Goal: Navigation & Orientation: Find specific page/section

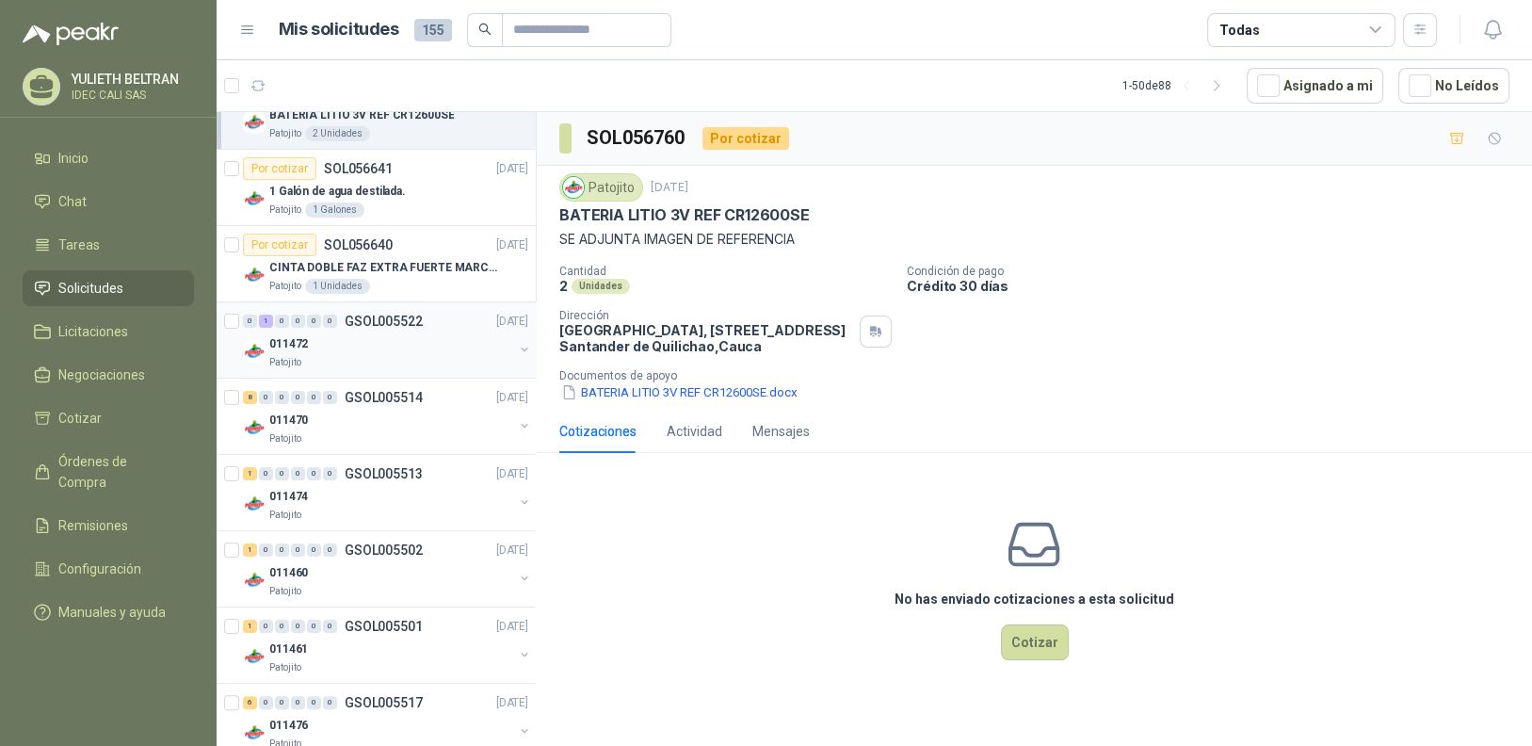
scroll to position [471, 0]
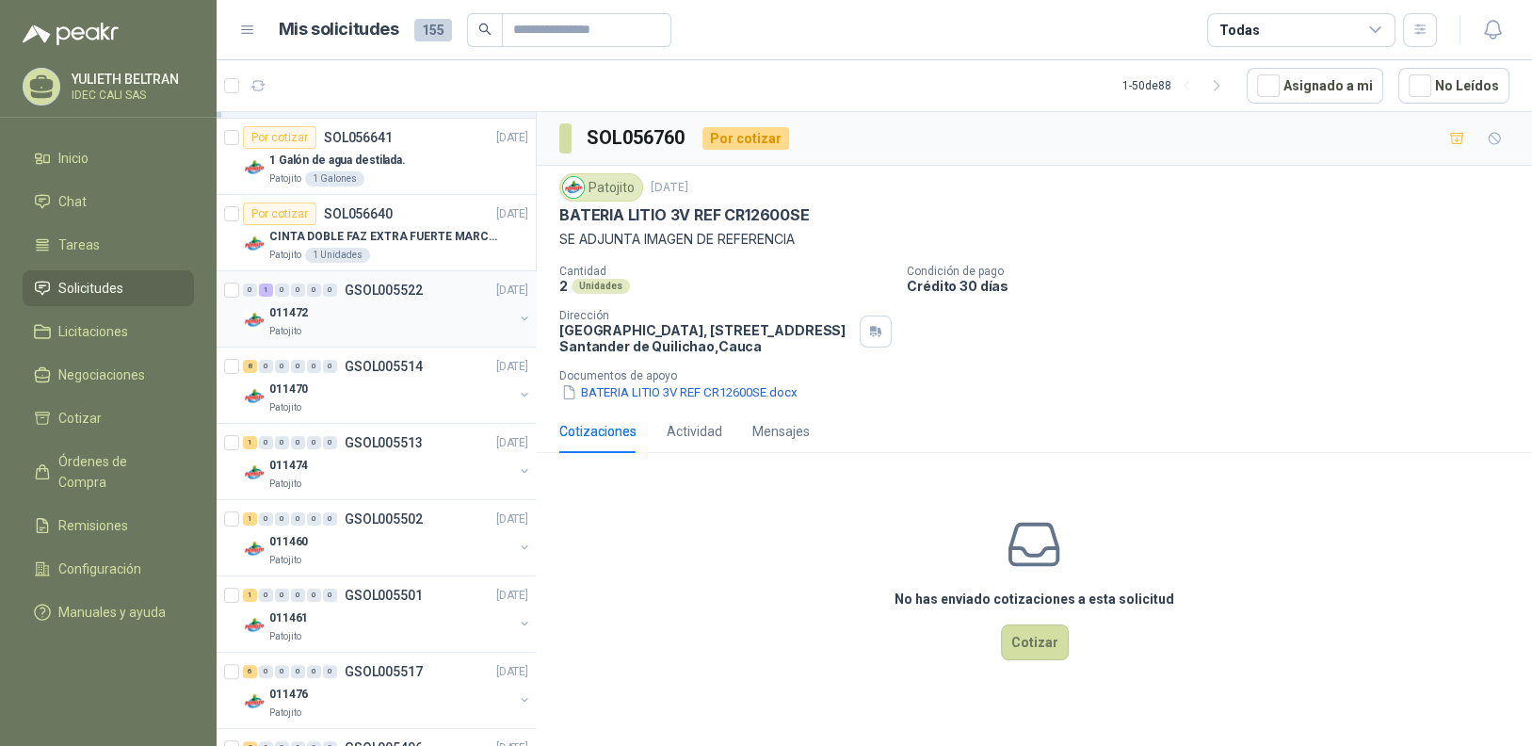
click at [390, 316] on div "011472" at bounding box center [391, 312] width 244 height 23
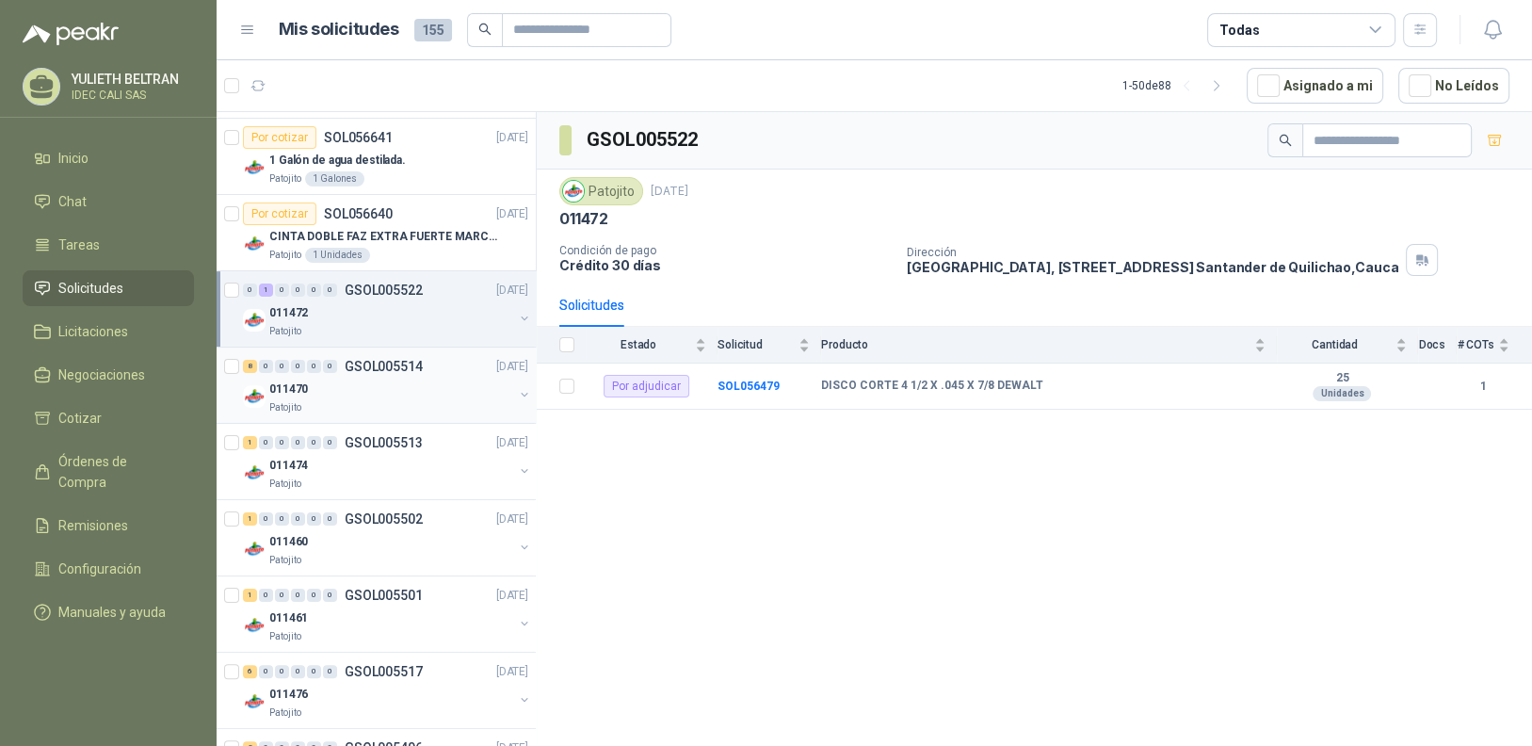
click at [383, 396] on div "011470" at bounding box center [391, 389] width 244 height 23
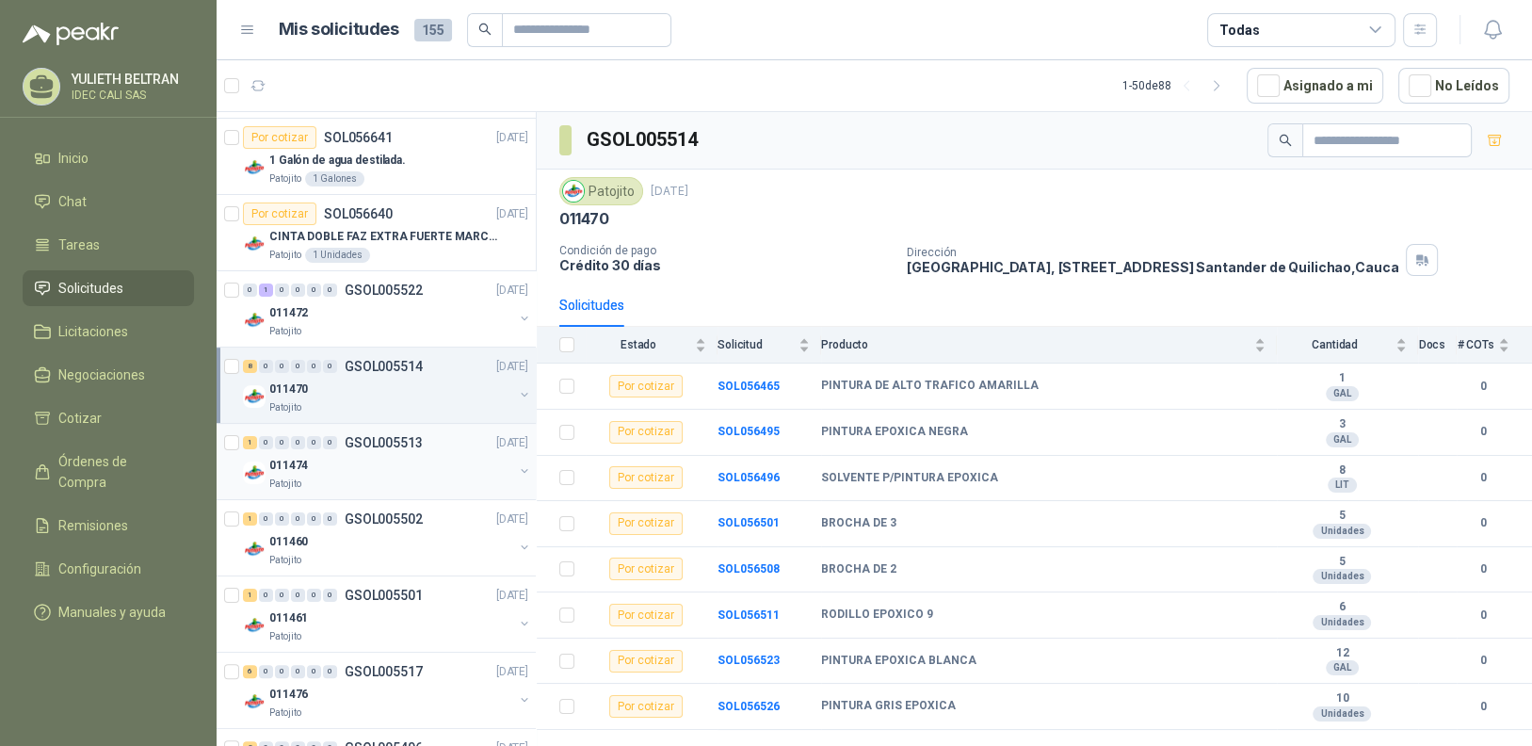
click at [399, 461] on div "011474" at bounding box center [391, 465] width 244 height 23
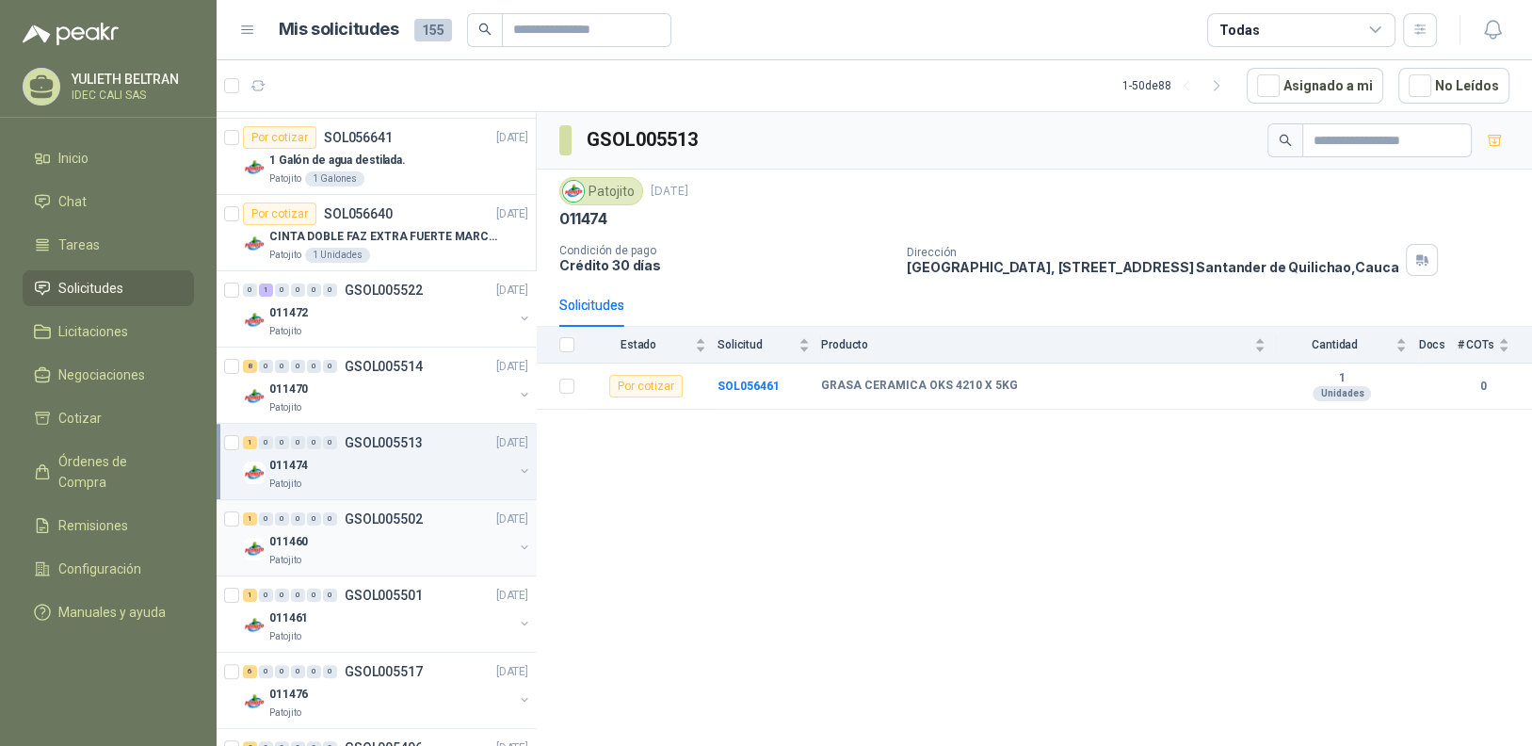
click at [410, 524] on p "GSOL005502" at bounding box center [384, 518] width 78 height 13
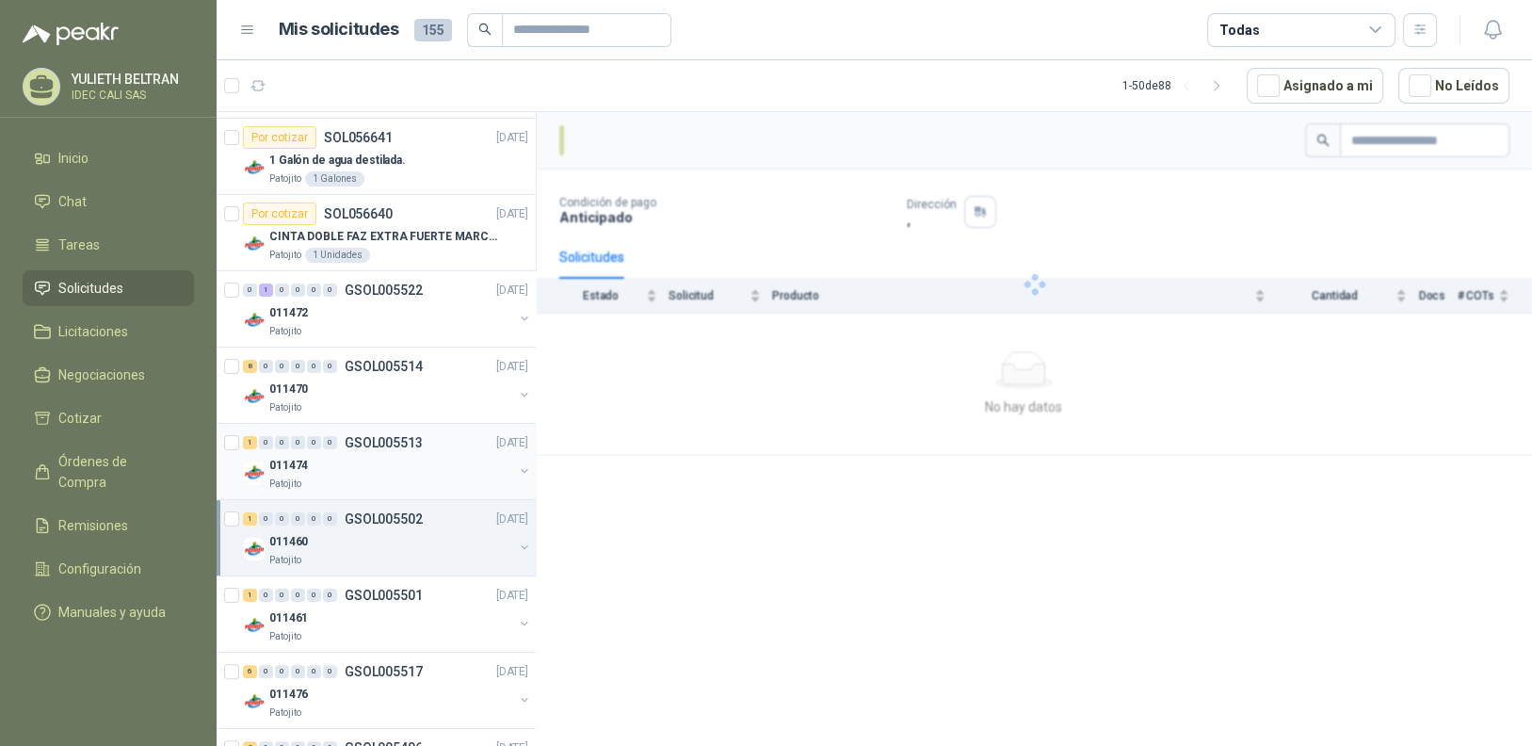
scroll to position [847, 0]
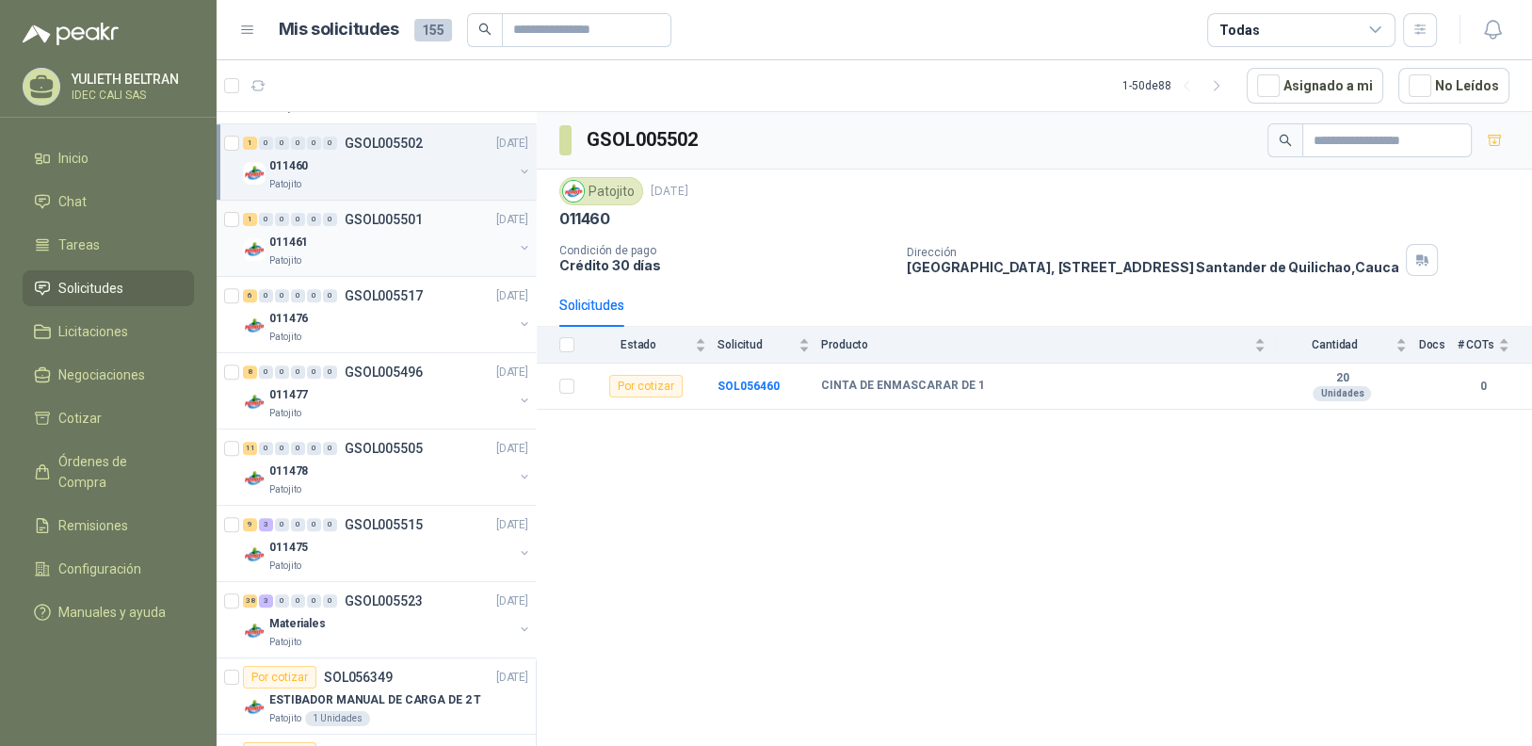
click at [396, 234] on div "011461" at bounding box center [391, 242] width 244 height 23
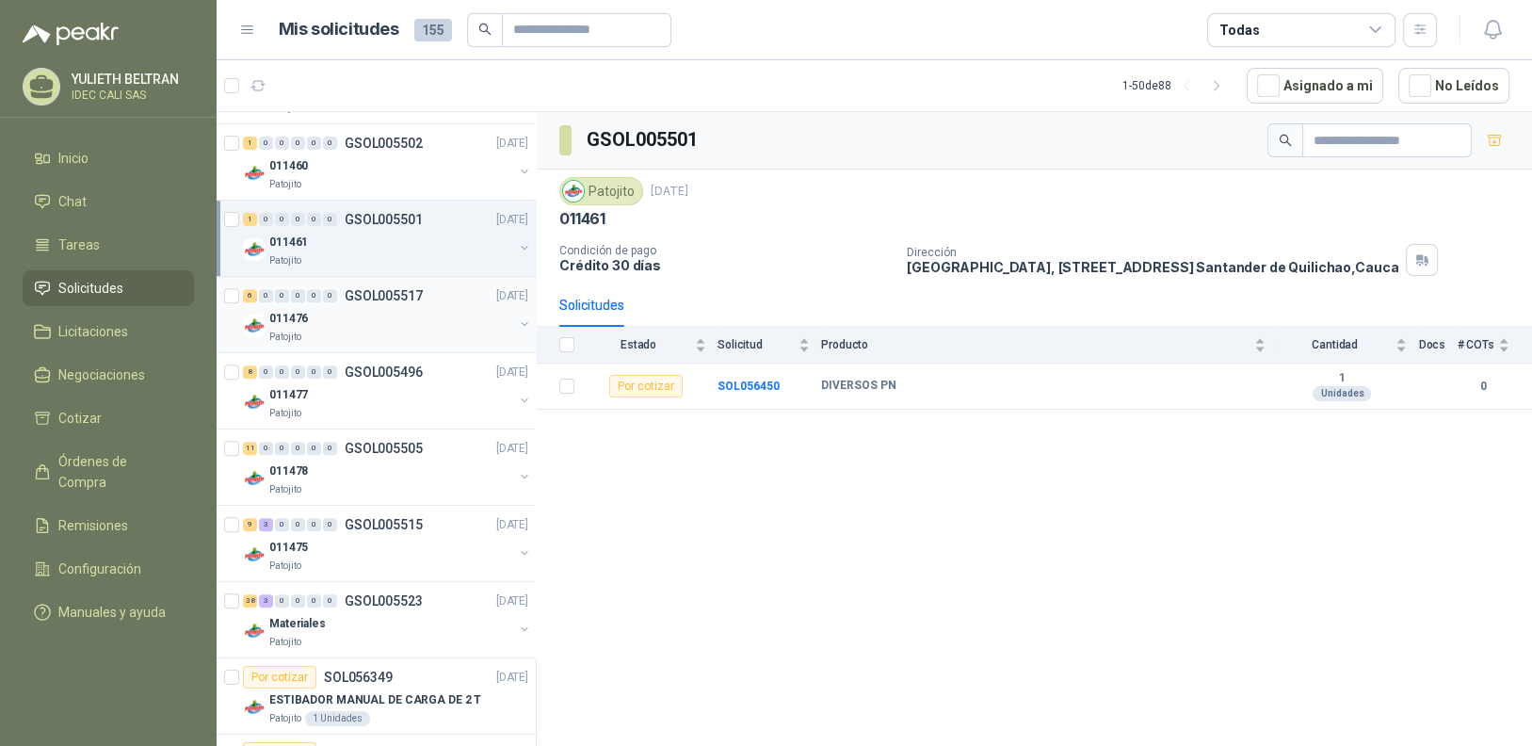
click at [400, 319] on div "011476" at bounding box center [391, 318] width 244 height 23
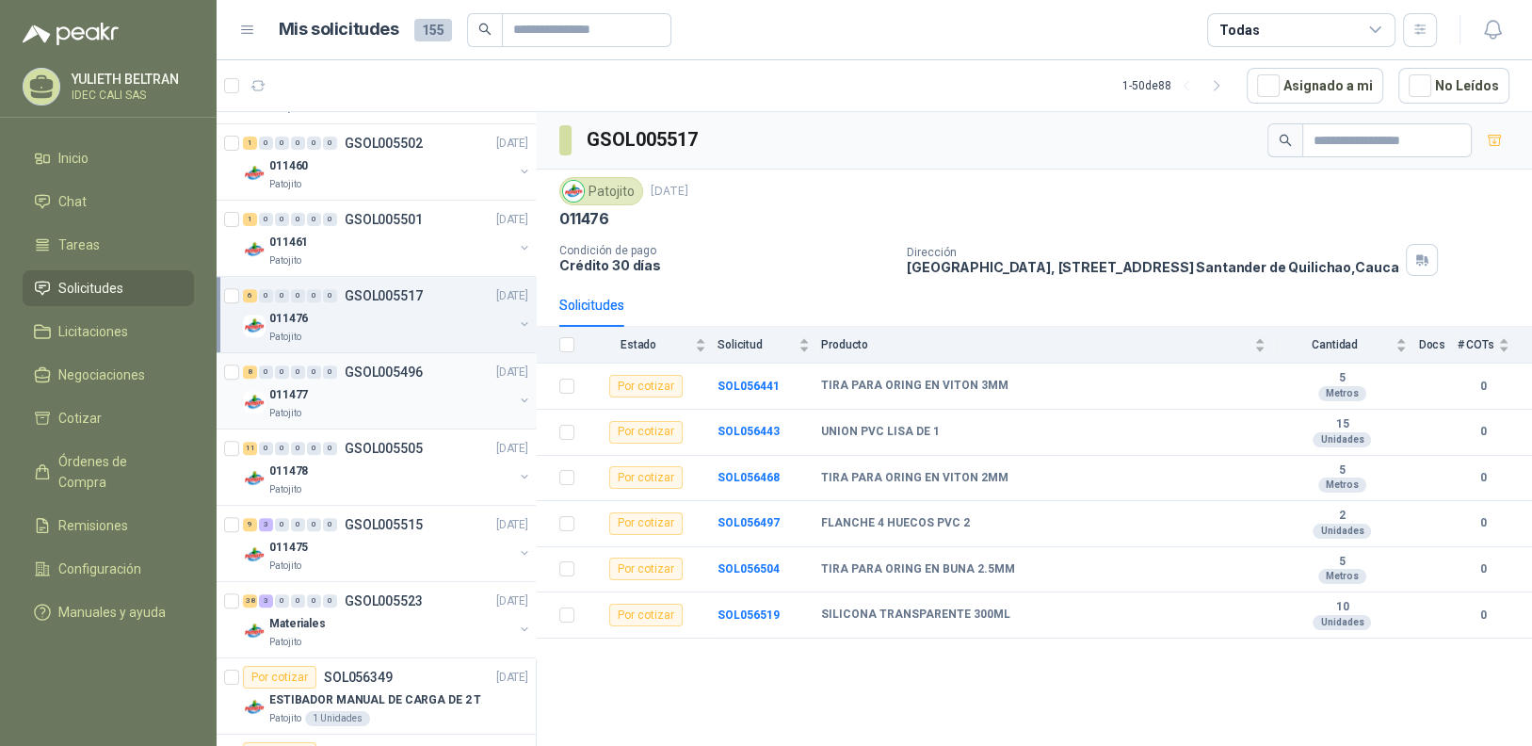
click at [400, 386] on div "011477" at bounding box center [391, 394] width 244 height 23
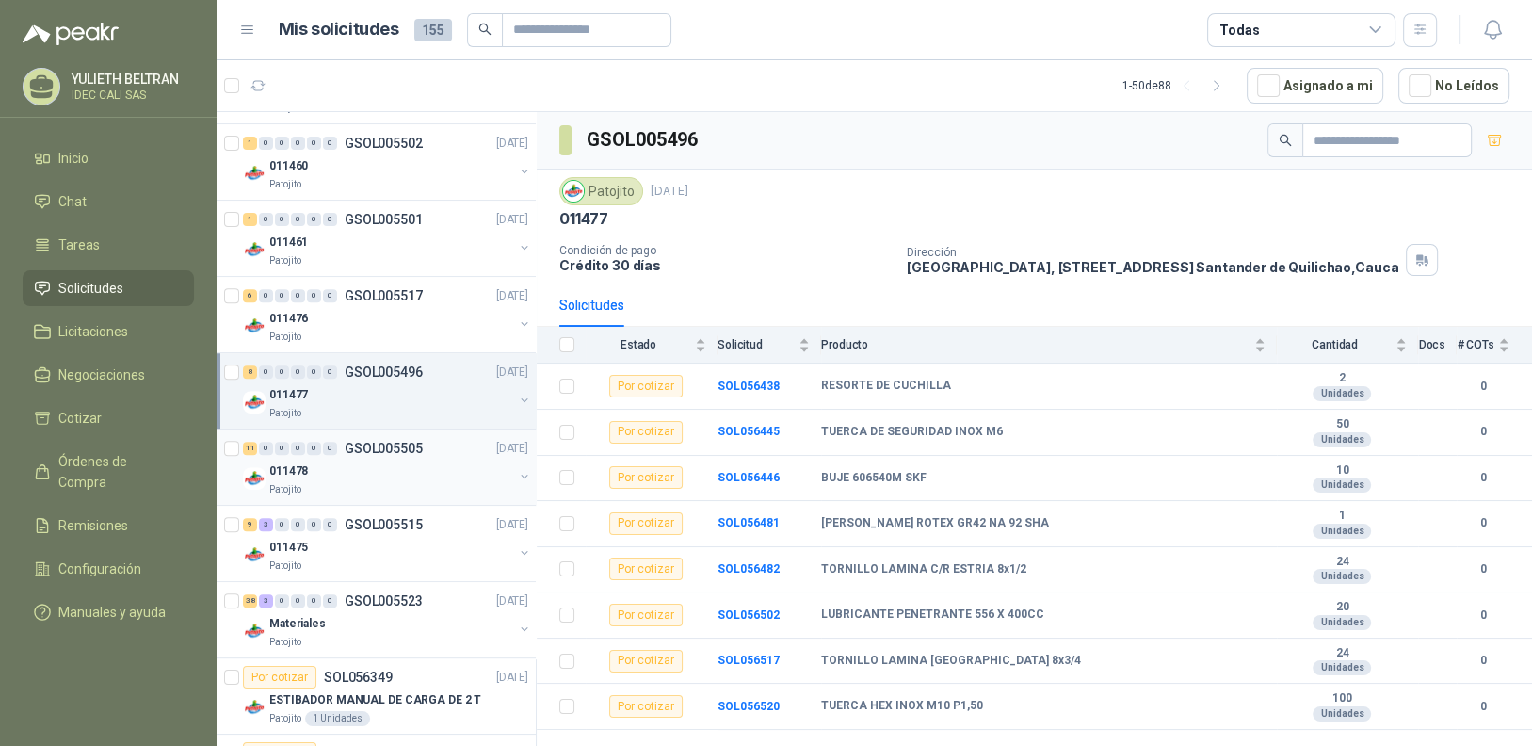
click at [403, 464] on div "011478" at bounding box center [391, 471] width 244 height 23
